Goal: Transaction & Acquisition: Download file/media

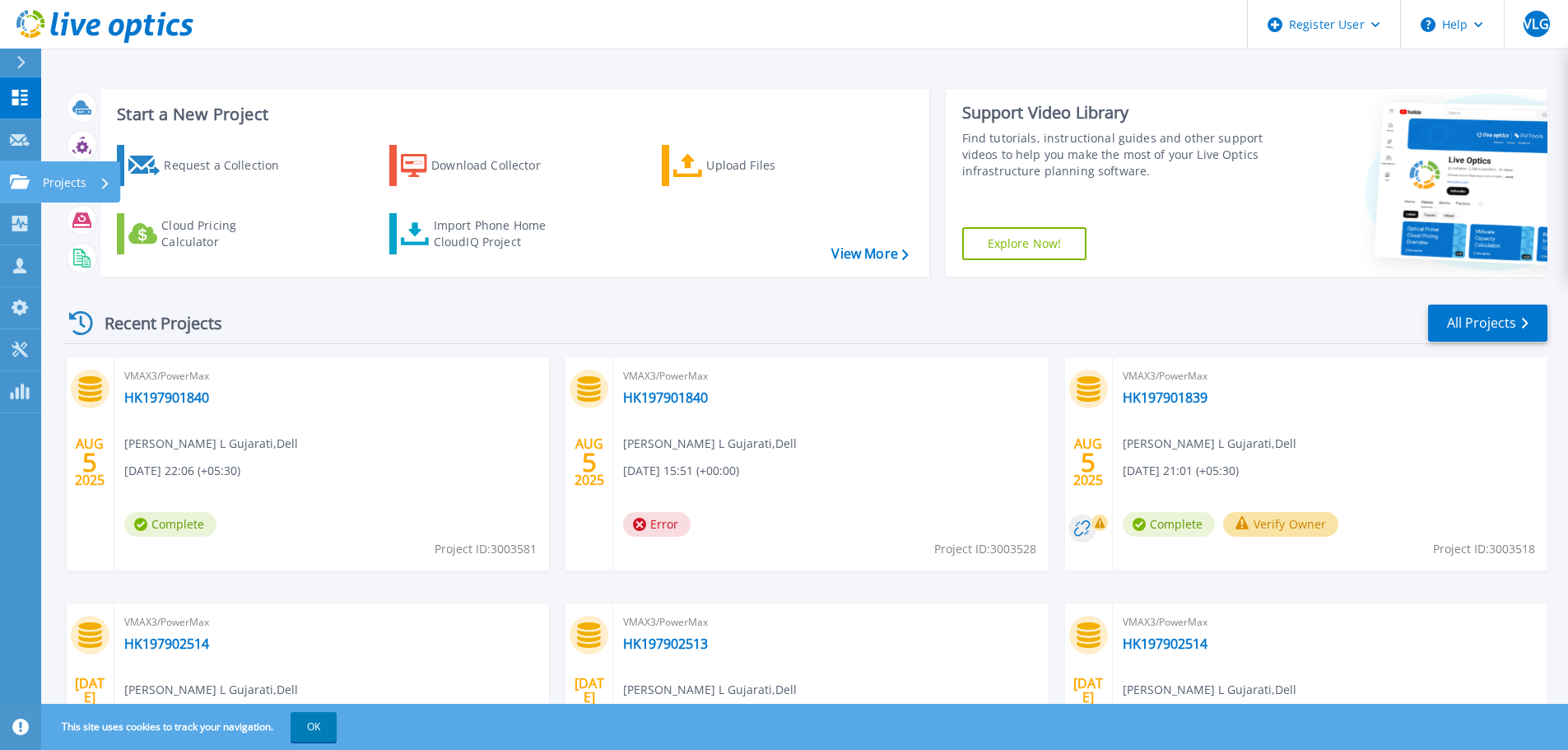
click at [3, 172] on link "Projects Projects" at bounding box center [20, 182] width 41 height 42
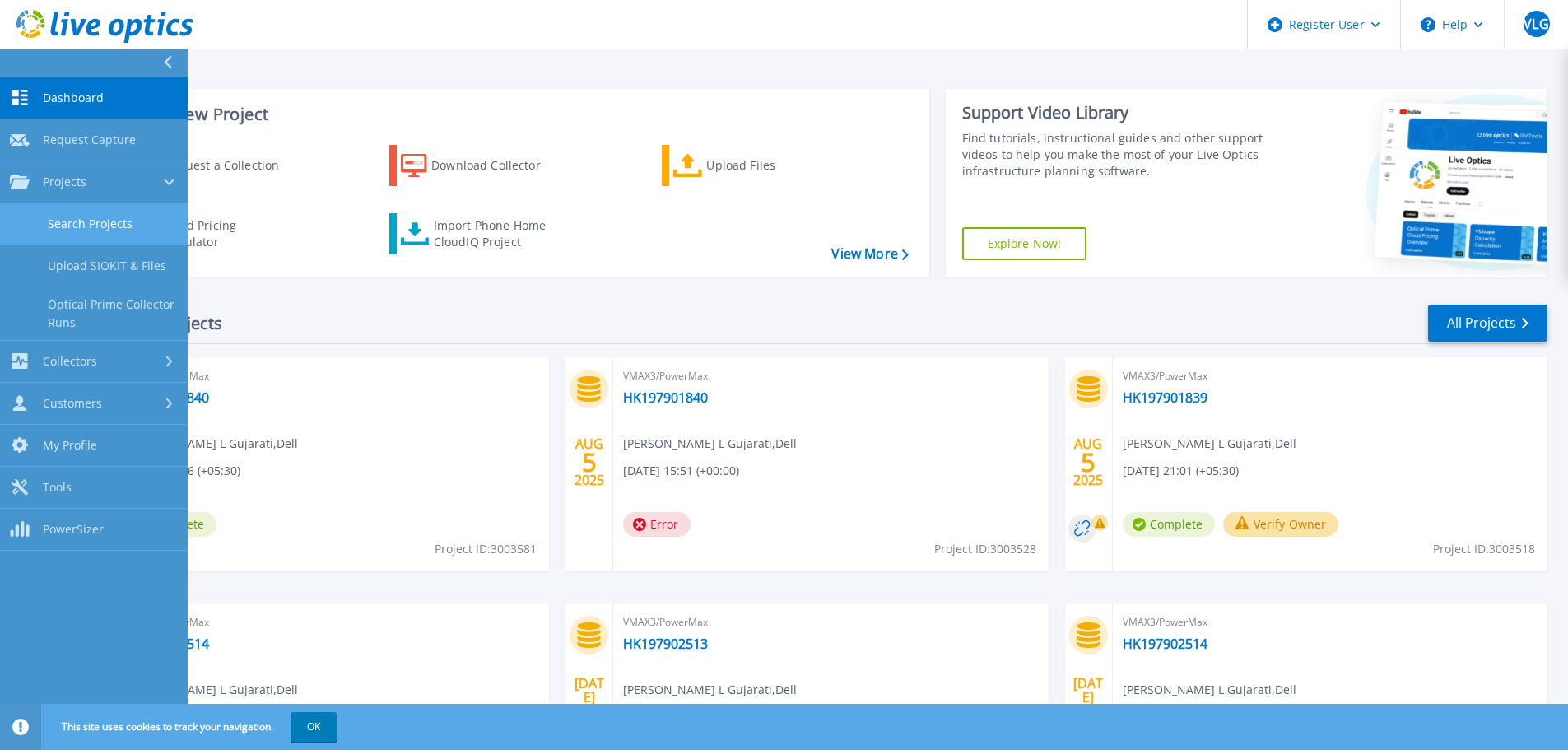
click at [72, 222] on link "Search Projects" at bounding box center [94, 224] width 188 height 42
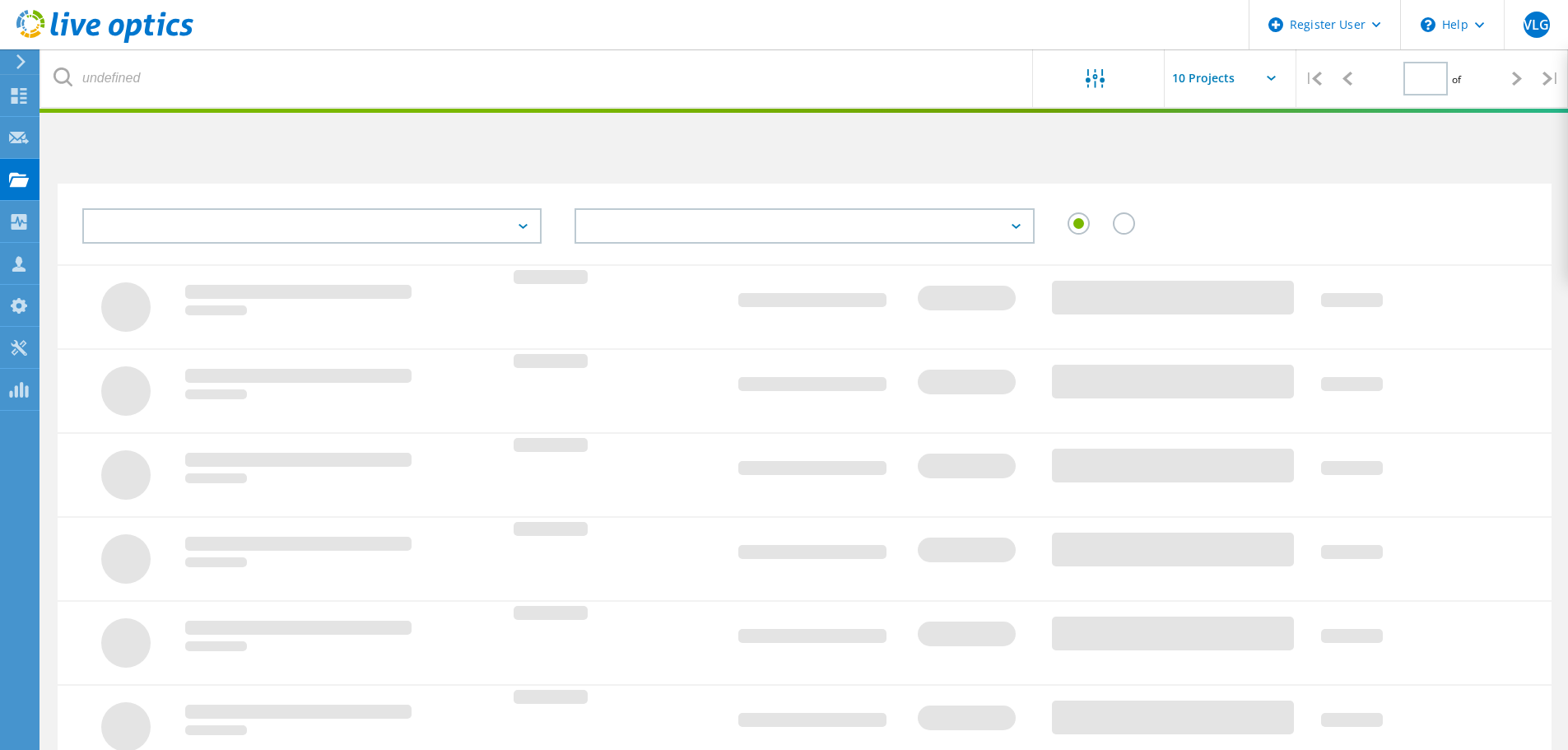
type input "1"
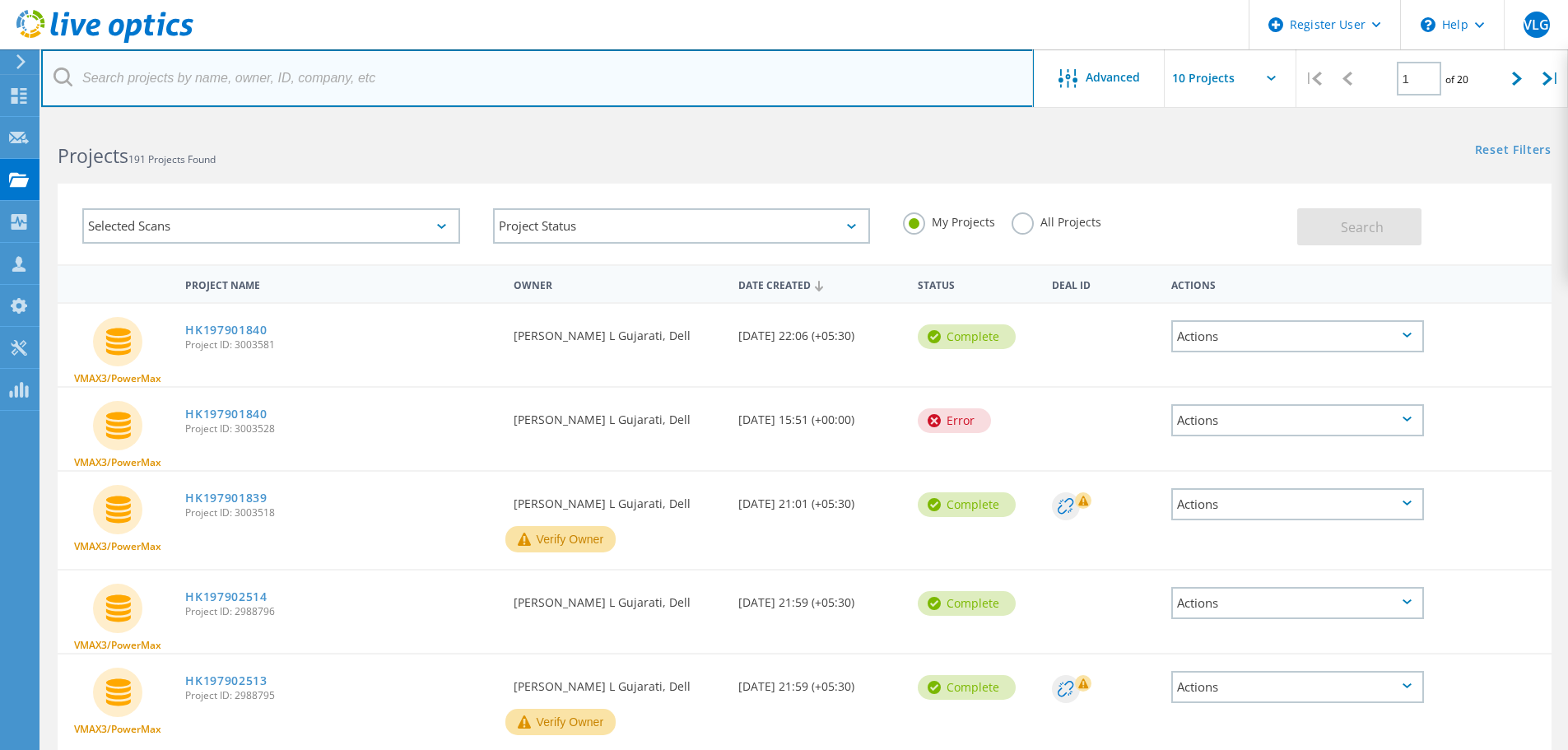
click at [408, 69] on input "text" at bounding box center [537, 78] width 992 height 57
paste input "HK120003139"
type input "HK120003139"
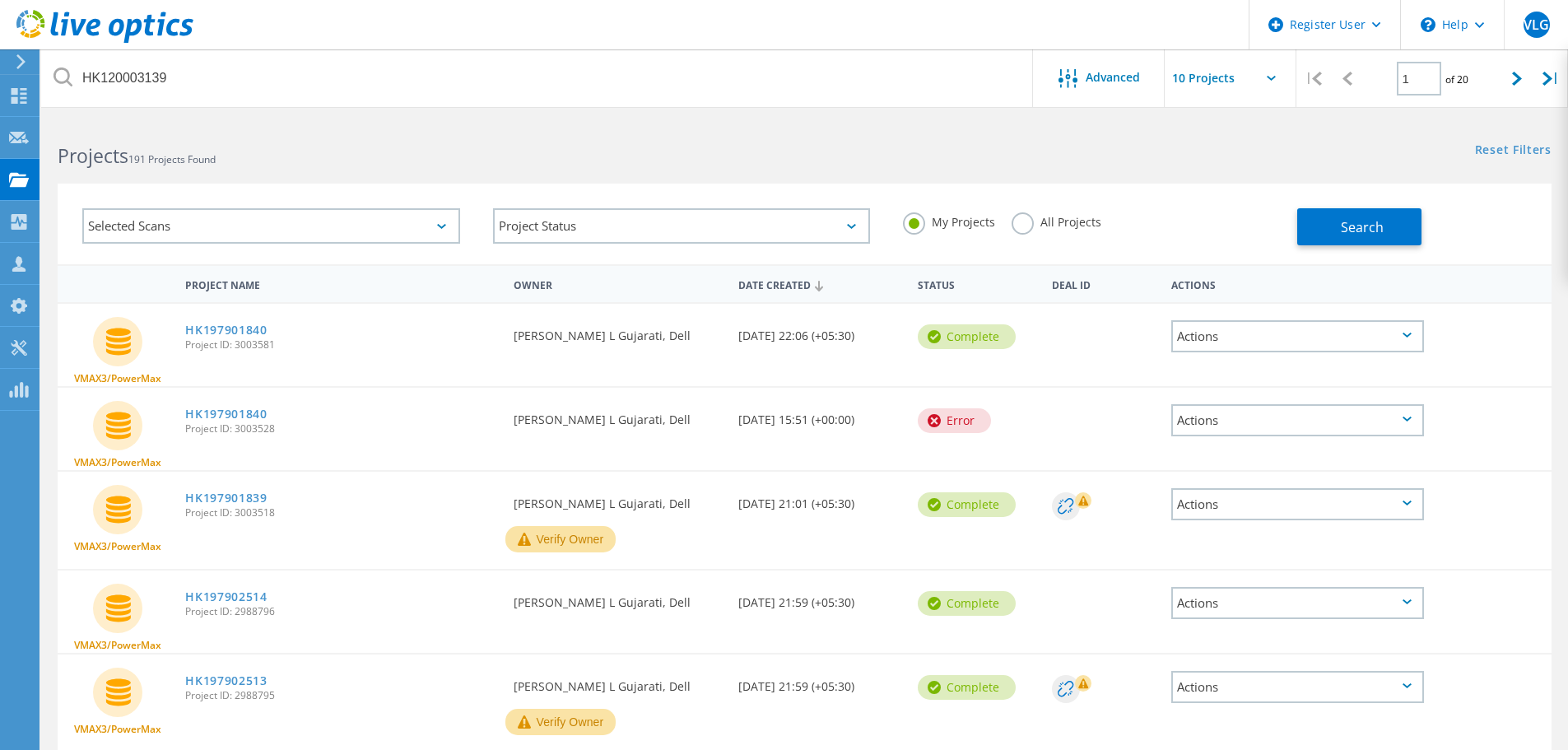
click at [1022, 226] on label "All Projects" at bounding box center [1056, 220] width 89 height 16
click at [0, 0] on input "All Projects" at bounding box center [0, 0] width 0 height 0
click at [1377, 235] on span "Search" at bounding box center [1361, 227] width 43 height 18
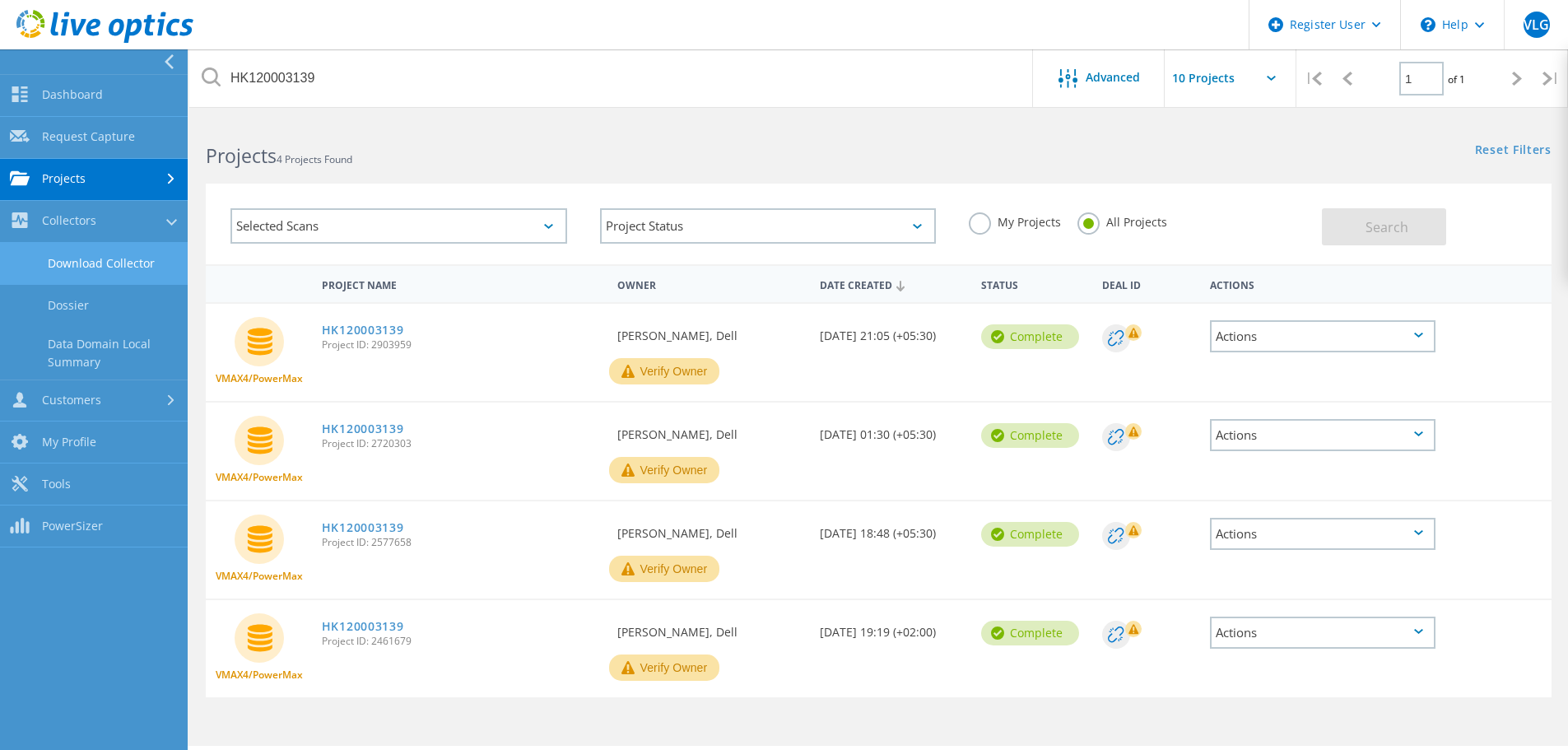
click at [73, 262] on link "Download Collector" at bounding box center [94, 264] width 188 height 42
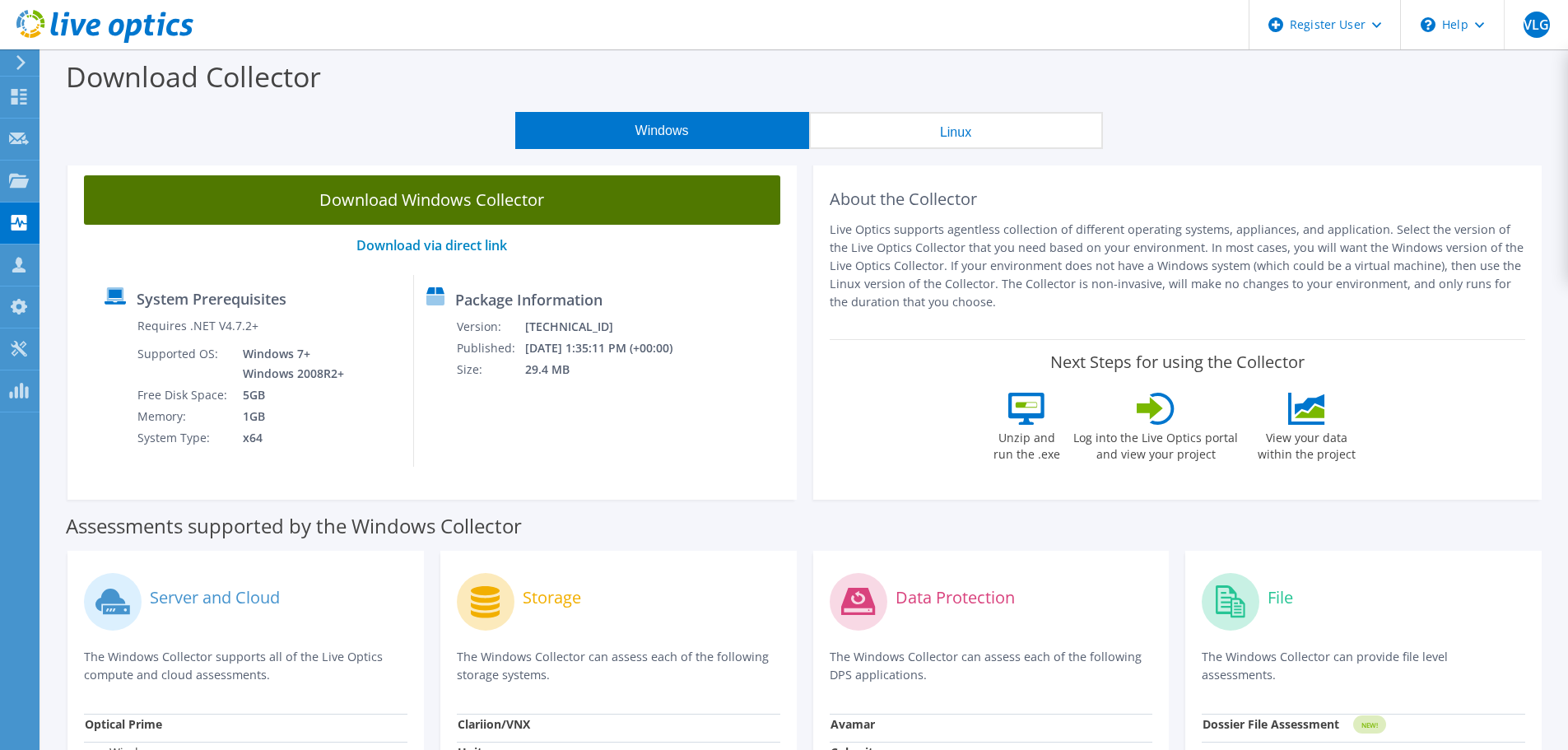
click at [372, 182] on link "Download Windows Collector" at bounding box center [432, 200] width 696 height 49
